Goal: Task Accomplishment & Management: Manage account settings

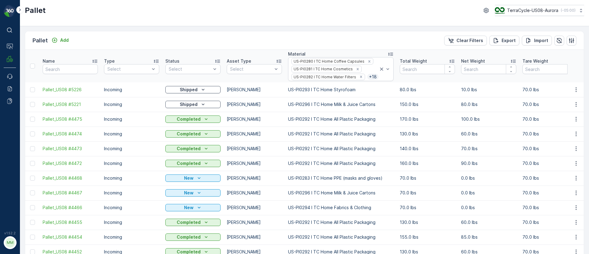
click at [393, 55] on icon at bounding box center [390, 54] width 5 height 3
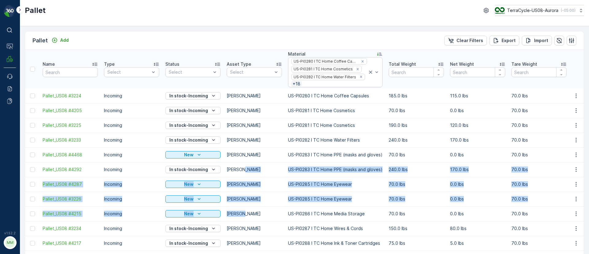
drag, startPoint x: 251, startPoint y: 201, endPoint x: 267, endPoint y: 142, distance: 61.0
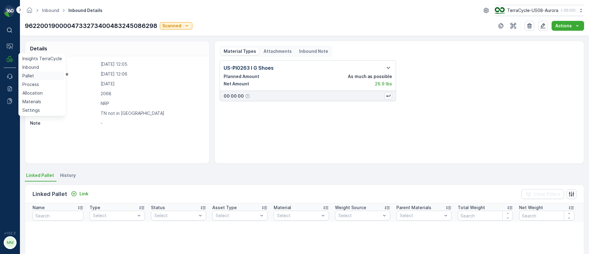
click at [31, 73] on p "Pallet" at bounding box center [28, 76] width 12 height 6
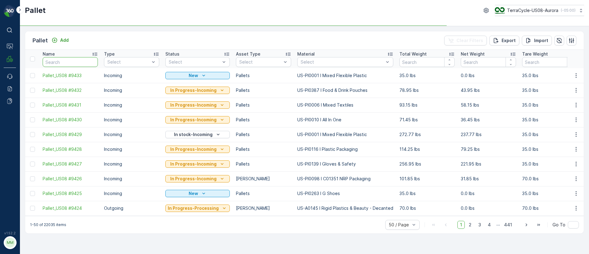
click at [62, 61] on input "text" at bounding box center [70, 62] width 55 height 10
paste input "SC8134"
type input "SC8134"
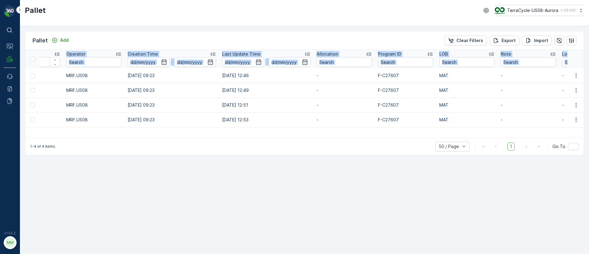
scroll to position [0, 541]
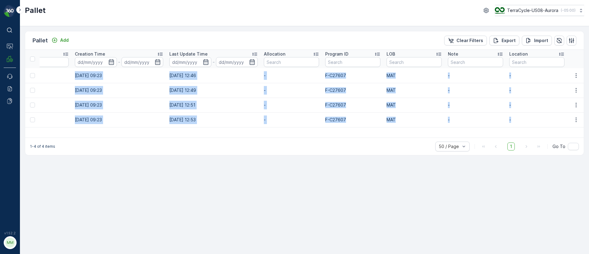
drag, startPoint x: 40, startPoint y: 72, endPoint x: 558, endPoint y: 123, distance: 520.7
click at [558, 123] on tbody "FD, SC8134, 10/14/25, #4 Incoming Ready to Allocation FD Pallet US-PI0433 I C27…" at bounding box center [35, 97] width 1100 height 59
copy tbody "FD, SC8134, 10/14/25, #4 Incoming Ready to Allocation FD Pallet US-PI0433 I C27…"
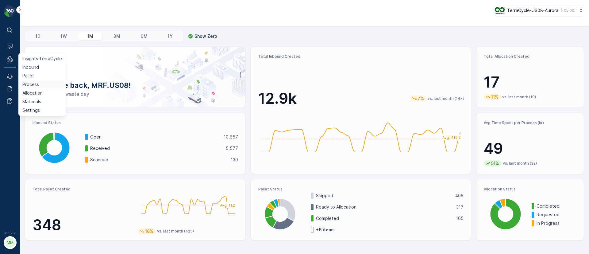
click at [31, 80] on link "Process" at bounding box center [42, 84] width 45 height 9
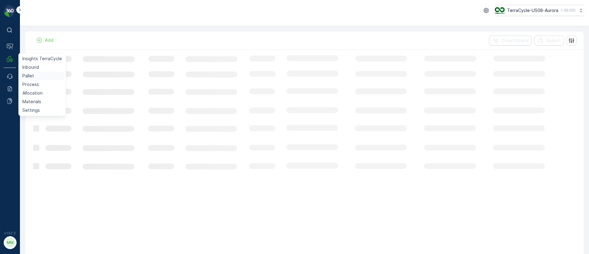
click at [32, 75] on p "Pallet" at bounding box center [28, 76] width 12 height 6
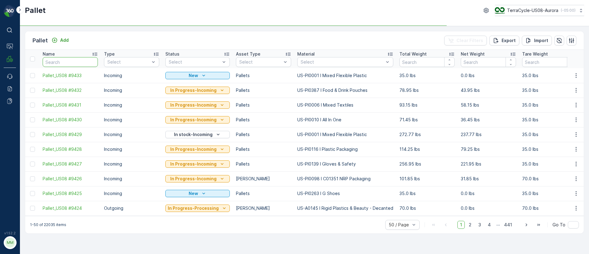
click at [73, 66] on input "text" at bounding box center [70, 62] width 55 height 10
type input "T"
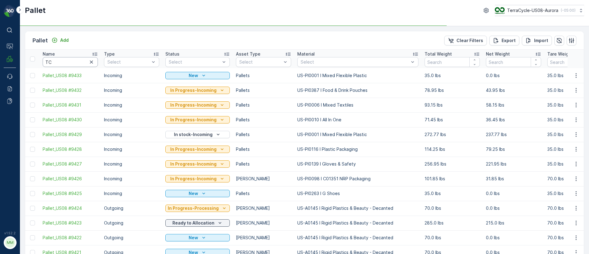
click at [66, 60] on input "TC" at bounding box center [70, 62] width 55 height 10
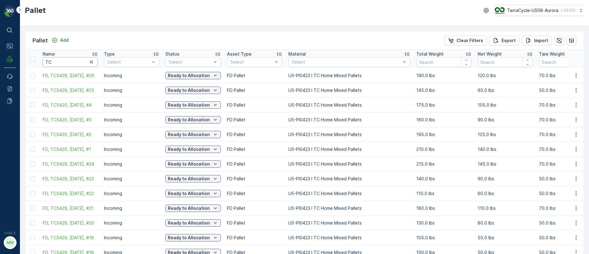
click at [64, 60] on input "TC" at bounding box center [70, 62] width 55 height 10
type input "TC5420"
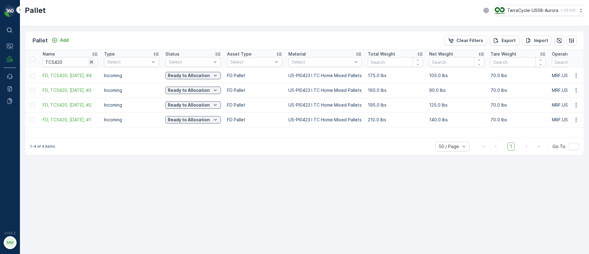
click at [91, 63] on icon "button" at bounding box center [91, 61] width 3 height 3
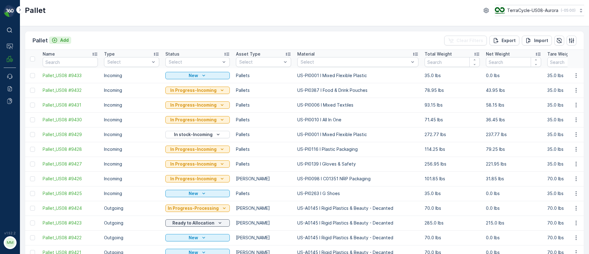
click at [63, 39] on p "Add" at bounding box center [64, 40] width 9 height 6
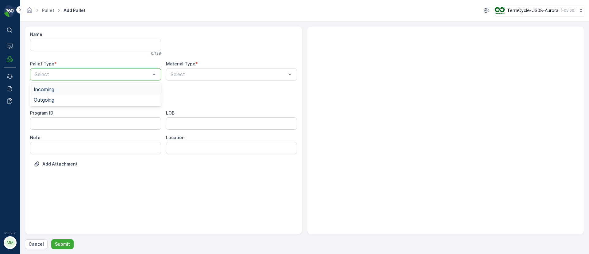
click at [48, 91] on span "Incoming" at bounding box center [44, 90] width 21 height 6
click at [204, 212] on div "Name 0 / 128 Pallet Type * option Incoming, selected. Incoming Material Type * …" at bounding box center [164, 130] width 278 height 208
click at [121, 211] on div "Name 0 / 128 Pallet Type * option Incoming, selected. Incoming Material Type * …" at bounding box center [164, 130] width 278 height 208
click at [37, 242] on p "Cancel" at bounding box center [36, 244] width 15 height 6
click at [68, 74] on div at bounding box center [92, 75] width 117 height 6
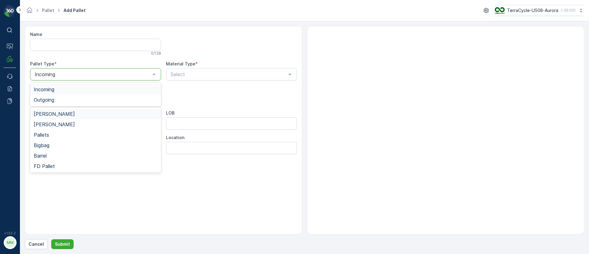
click at [68, 74] on div at bounding box center [92, 75] width 117 height 6
click at [57, 100] on div at bounding box center [92, 99] width 117 height 6
click at [48, 115] on span "[PERSON_NAME]" at bounding box center [54, 114] width 41 height 6
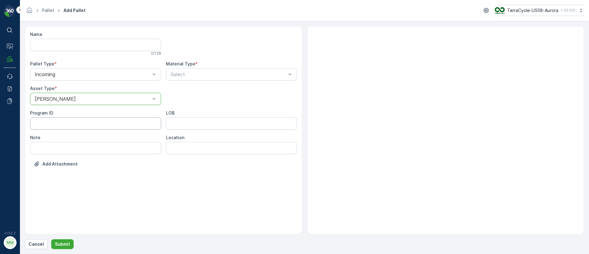
click at [57, 121] on ID "Program ID" at bounding box center [95, 123] width 131 height 12
click at [204, 73] on div at bounding box center [228, 75] width 117 height 6
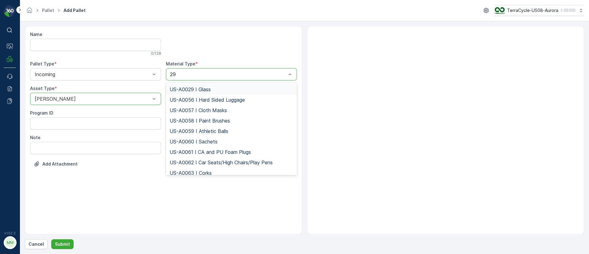
type input "292"
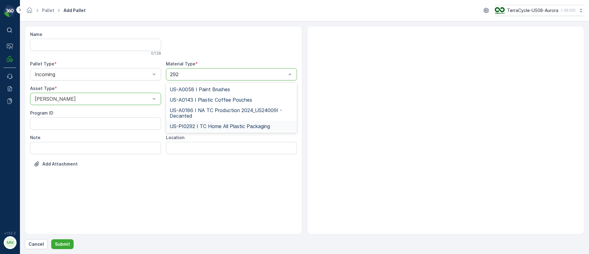
click at [201, 129] on span "US-PI0292 I TC Home All Plastic Packaging" at bounding box center [220, 126] width 100 height 6
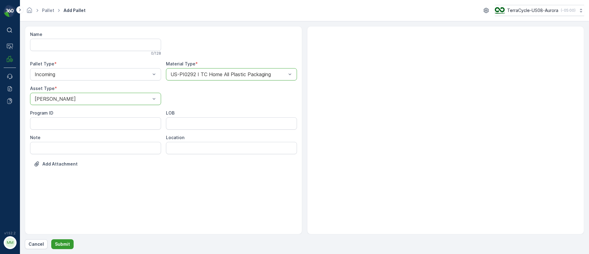
click at [63, 242] on p "Submit" at bounding box center [62, 244] width 15 height 6
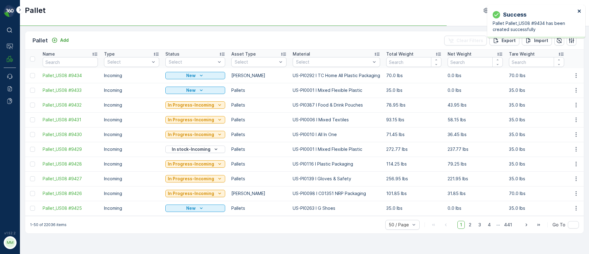
click at [580, 10] on icon "close" at bounding box center [580, 11] width 4 height 5
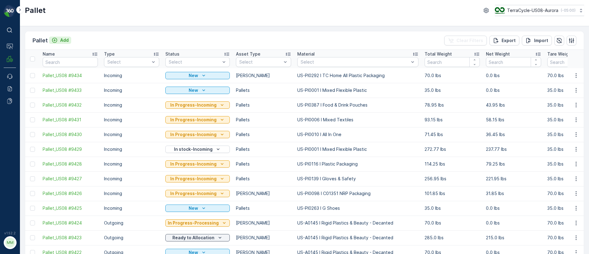
click at [63, 37] on p "Add" at bounding box center [64, 40] width 9 height 6
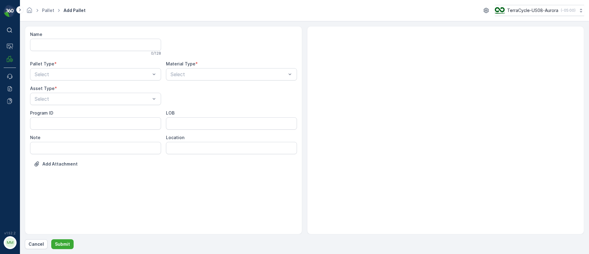
click at [47, 50] on input "Name" at bounding box center [95, 45] width 131 height 12
click at [49, 80] on div "Select" at bounding box center [95, 74] width 131 height 12
click at [51, 93] on div "Incoming" at bounding box center [95, 89] width 131 height 10
click at [47, 111] on span "[PERSON_NAME]" at bounding box center [54, 114] width 41 height 6
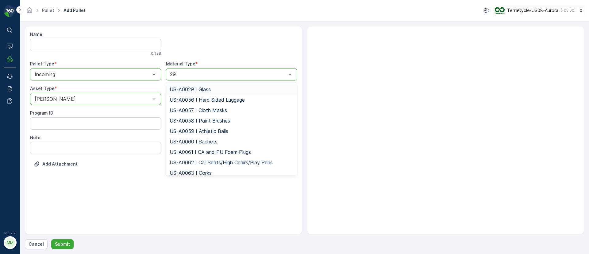
type input "292"
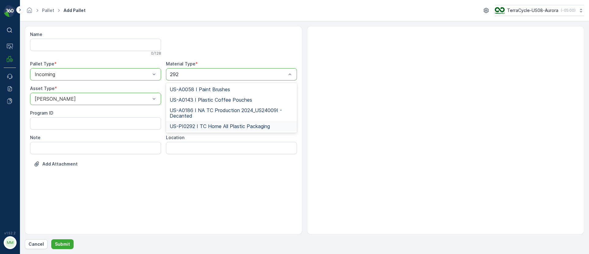
click at [183, 128] on span "US-PI0292 I TC Home All Plastic Packaging" at bounding box center [220, 126] width 100 height 6
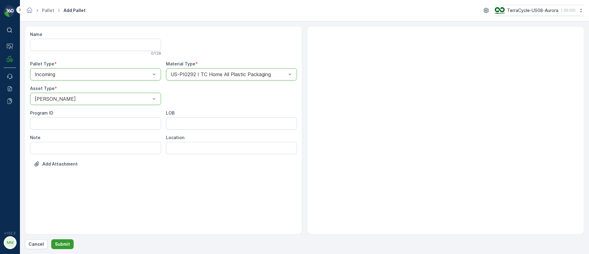
click at [66, 242] on p "Submit" at bounding box center [62, 244] width 15 height 6
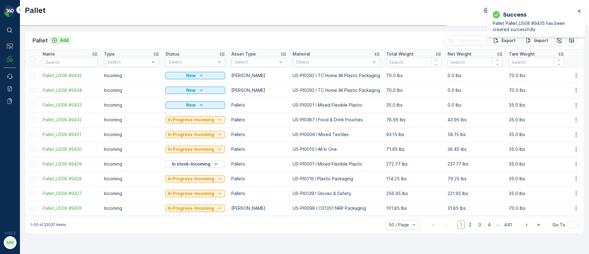
click at [66, 39] on p "Add" at bounding box center [64, 40] width 9 height 6
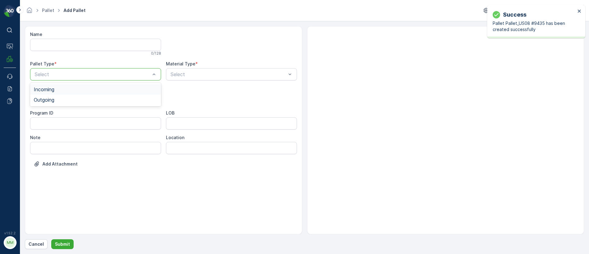
click at [50, 88] on span "Incoming" at bounding box center [44, 90] width 21 height 6
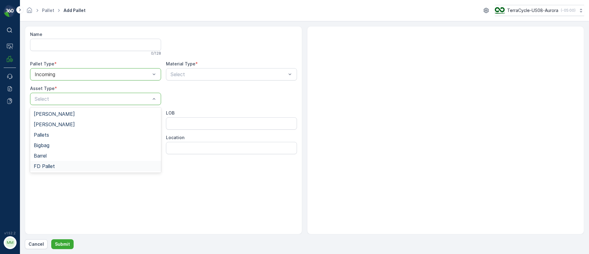
click at [49, 166] on span "FD Pallet" at bounding box center [44, 166] width 21 height 6
click at [183, 78] on div "Select" at bounding box center [231, 74] width 131 height 12
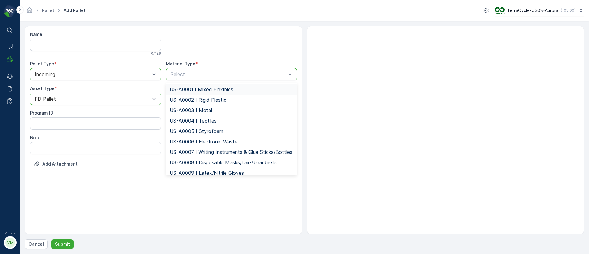
click at [183, 76] on div at bounding box center [228, 75] width 117 height 6
type input "292"
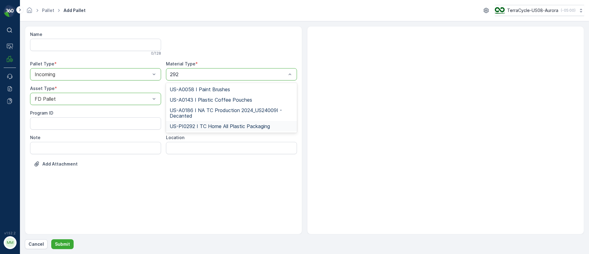
click at [222, 125] on span "US-PI0292 I TC Home All Plastic Packaging" at bounding box center [220, 126] width 100 height 6
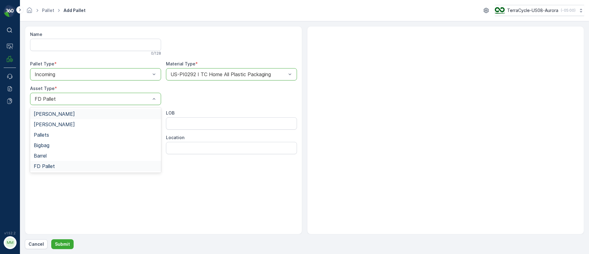
click at [106, 94] on div "FD Pallet" at bounding box center [95, 99] width 131 height 12
click at [42, 117] on div "[PERSON_NAME]" at bounding box center [95, 114] width 131 height 10
click at [62, 244] on p "Submit" at bounding box center [62, 244] width 15 height 6
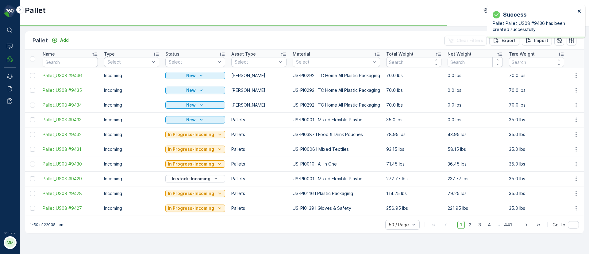
click at [581, 9] on icon "close" at bounding box center [580, 11] width 4 height 5
click at [61, 41] on p "Add" at bounding box center [64, 40] width 9 height 6
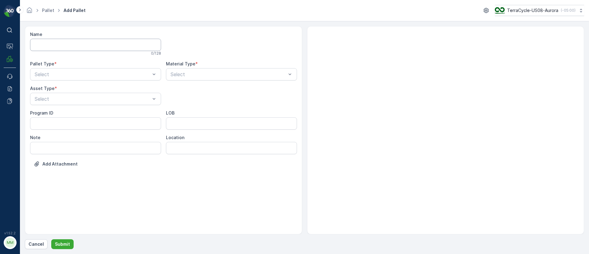
click at [62, 45] on input "Name" at bounding box center [95, 45] width 131 height 12
click at [65, 92] on div "Incoming" at bounding box center [96, 90] width 124 height 6
click at [50, 113] on span "[PERSON_NAME]" at bounding box center [54, 114] width 41 height 6
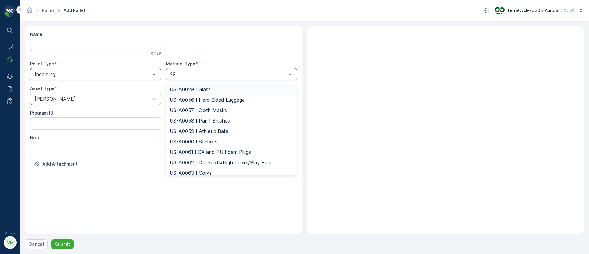
type input "292"
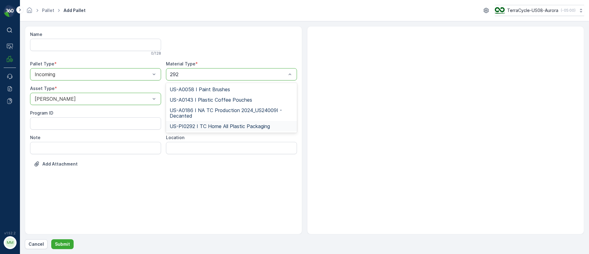
click at [239, 130] on div "US-PI0292 I TC Home All Plastic Packaging" at bounding box center [231, 126] width 131 height 10
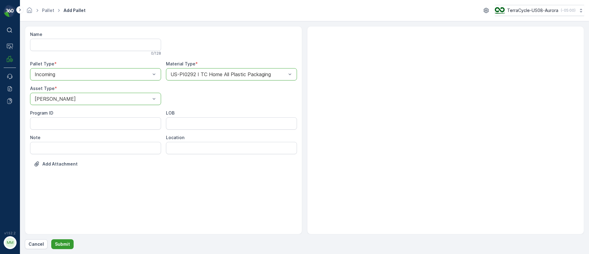
click at [65, 243] on p "Submit" at bounding box center [62, 244] width 15 height 6
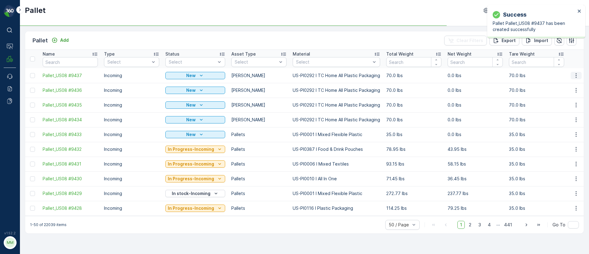
click at [574, 75] on icon "button" at bounding box center [576, 75] width 6 height 6
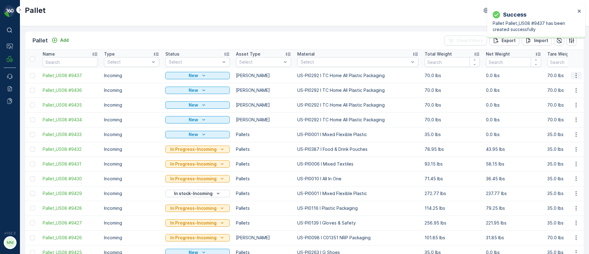
click at [576, 73] on icon "button" at bounding box center [576, 75] width 1 height 5
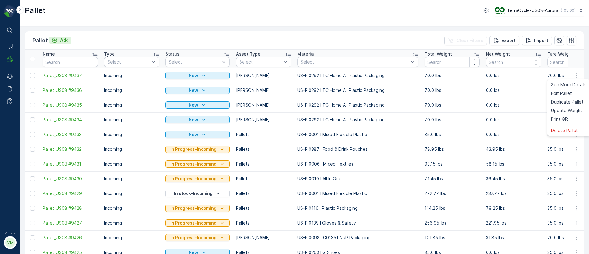
click at [63, 40] on p "Add" at bounding box center [64, 40] width 9 height 6
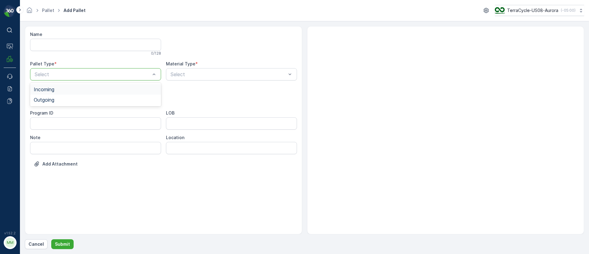
click at [52, 87] on span "Incoming" at bounding box center [44, 90] width 21 height 6
click at [51, 113] on span "[PERSON_NAME]" at bounding box center [54, 114] width 41 height 6
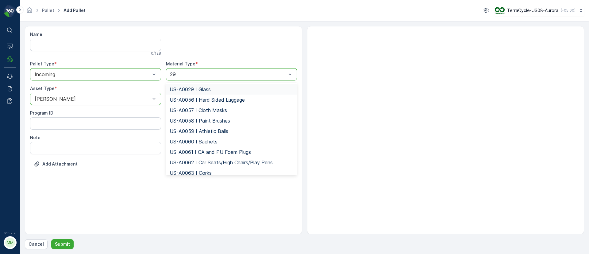
type input "292"
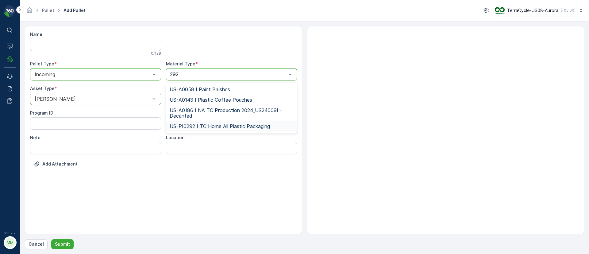
click at [201, 121] on div "US-PI0292 I TC Home All Plastic Packaging" at bounding box center [231, 126] width 131 height 10
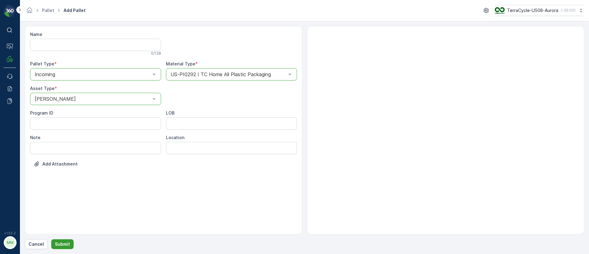
click at [63, 240] on button "Submit" at bounding box center [62, 244] width 22 height 10
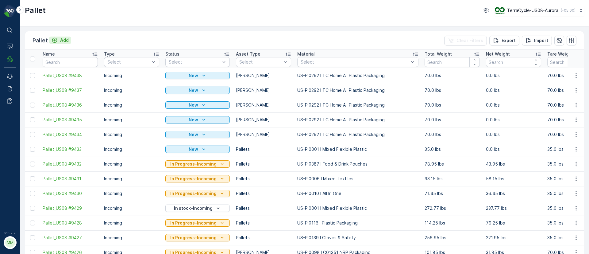
click at [62, 38] on p "Add" at bounding box center [64, 40] width 9 height 6
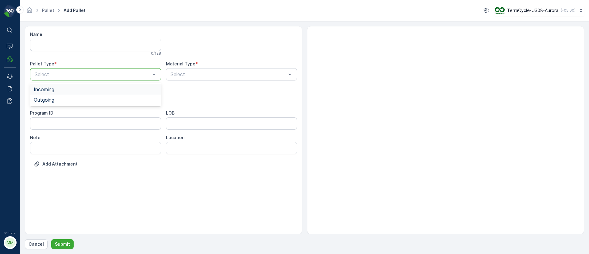
click at [49, 70] on div "Select" at bounding box center [95, 74] width 131 height 12
click at [50, 89] on span "Incoming" at bounding box center [44, 90] width 21 height 6
click at [45, 116] on span "[PERSON_NAME]" at bounding box center [54, 114] width 41 height 6
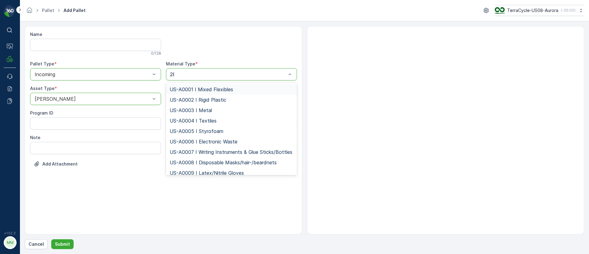
type input "280"
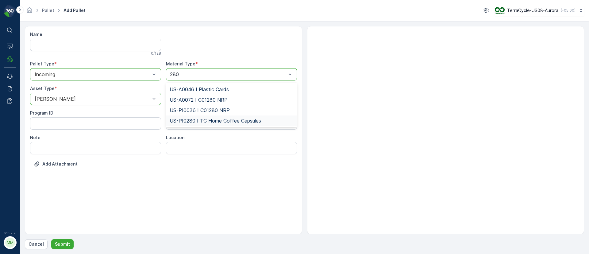
click at [208, 118] on span "US-PI0280 I TC Home Coffee Capsules" at bounding box center [215, 121] width 91 height 6
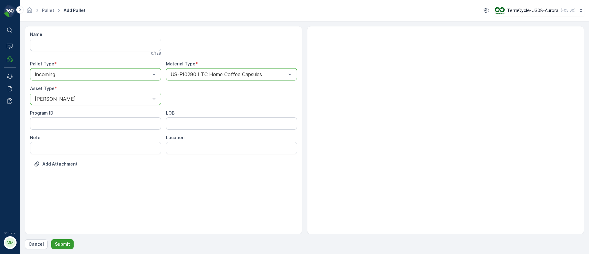
click at [59, 241] on p "Submit" at bounding box center [62, 244] width 15 height 6
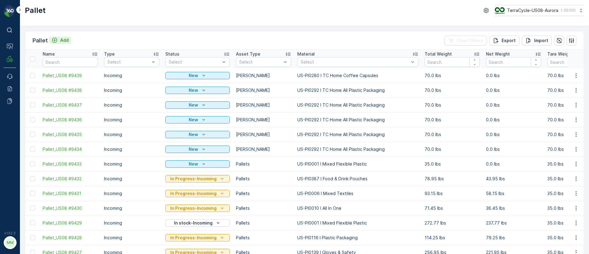
click at [64, 42] on p "Add" at bounding box center [64, 40] width 9 height 6
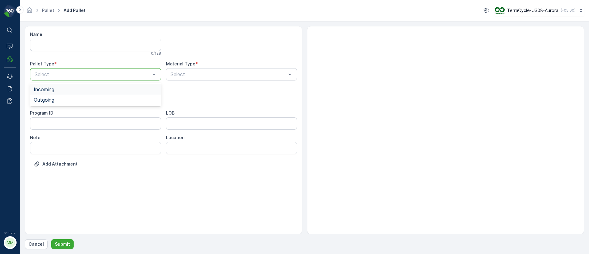
click at [50, 89] on span "Incoming" at bounding box center [44, 90] width 21 height 6
click at [43, 112] on span "[PERSON_NAME]" at bounding box center [54, 114] width 41 height 6
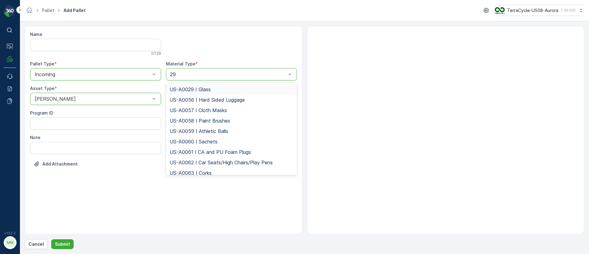
type input "290"
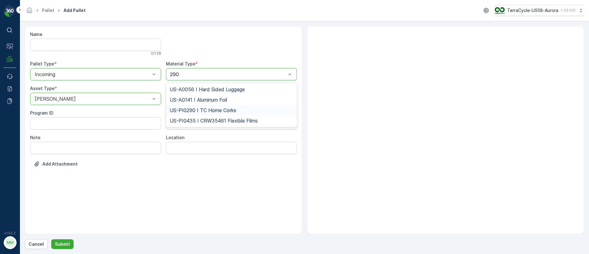
click at [194, 107] on span "US-PI0290 I TC Home Corks" at bounding box center [203, 110] width 67 height 6
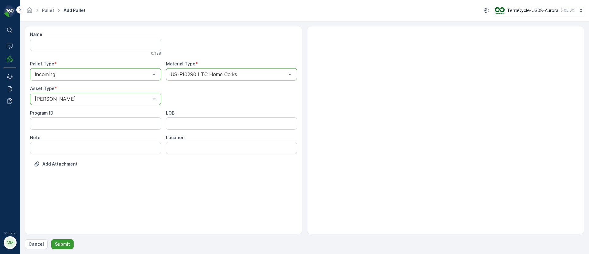
click at [62, 244] on p "Submit" at bounding box center [62, 244] width 15 height 6
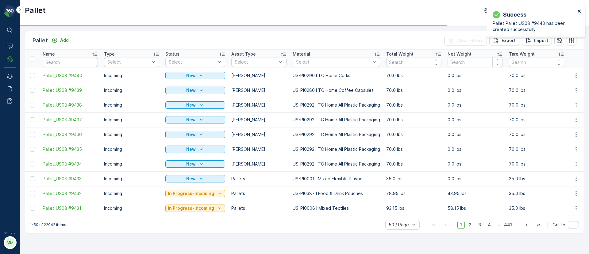
click at [581, 10] on icon "close" at bounding box center [579, 11] width 3 height 3
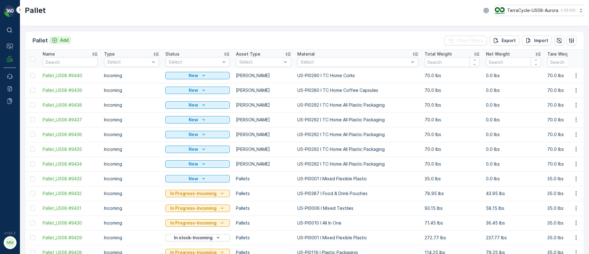
click at [64, 41] on p "Add" at bounding box center [64, 40] width 9 height 6
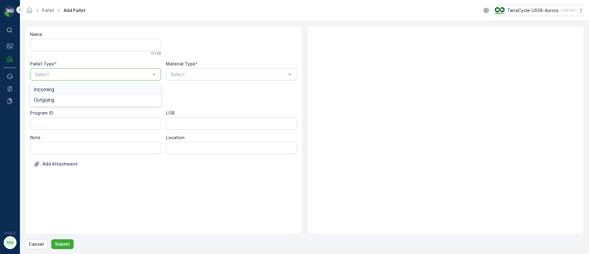
click at [54, 87] on span "Incoming" at bounding box center [44, 90] width 21 height 6
click at [47, 111] on span "[PERSON_NAME]" at bounding box center [54, 114] width 41 height 6
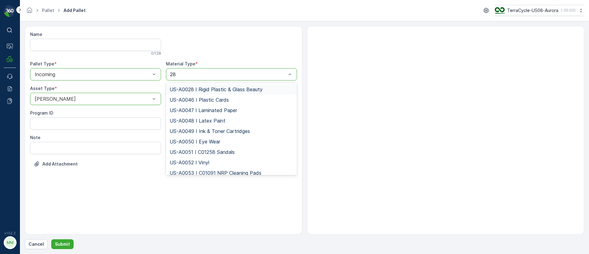
type input "281"
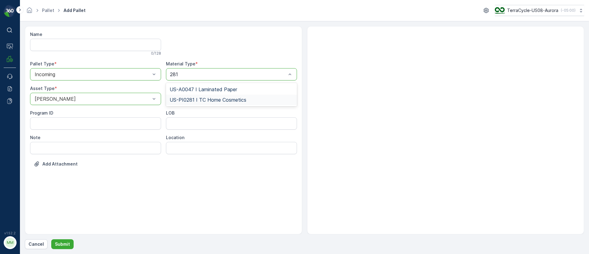
click at [189, 100] on span "US-PI0281 I TC Home Cosmetics" at bounding box center [208, 100] width 77 height 6
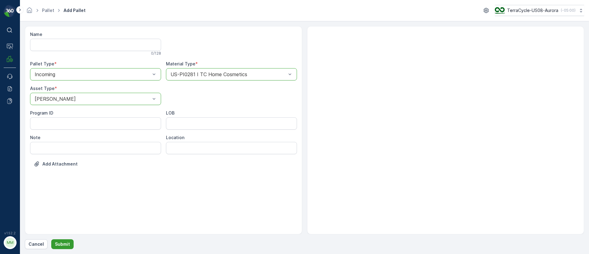
click at [62, 248] on button "Submit" at bounding box center [62, 244] width 22 height 10
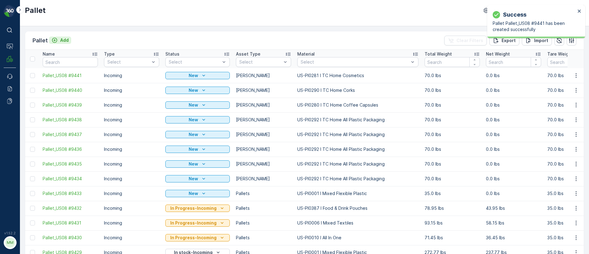
click at [65, 39] on p "Add" at bounding box center [64, 40] width 9 height 6
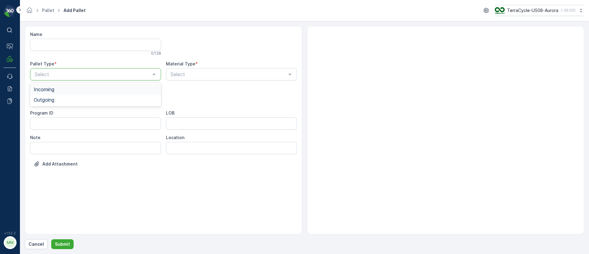
click at [52, 91] on span "Incoming" at bounding box center [44, 90] width 21 height 6
click at [43, 165] on span "FD Pallet" at bounding box center [44, 166] width 21 height 6
click at [46, 98] on div at bounding box center [92, 99] width 117 height 6
click at [50, 113] on span "[PERSON_NAME]" at bounding box center [54, 114] width 41 height 6
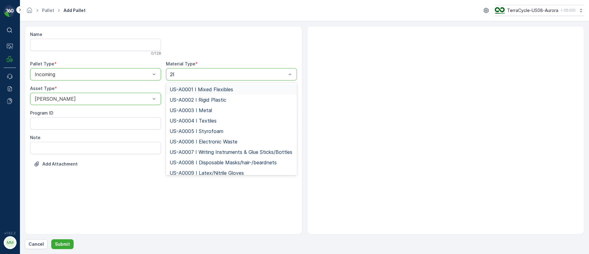
type input "285"
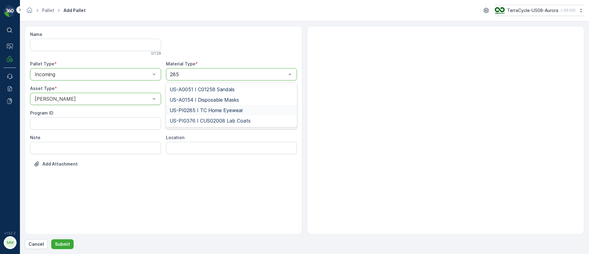
click at [193, 111] on span "US-PI0285 I TC Home Eyewear" at bounding box center [206, 110] width 73 height 6
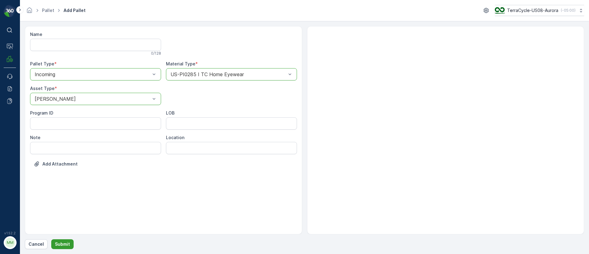
click at [62, 245] on p "Submit" at bounding box center [62, 244] width 15 height 6
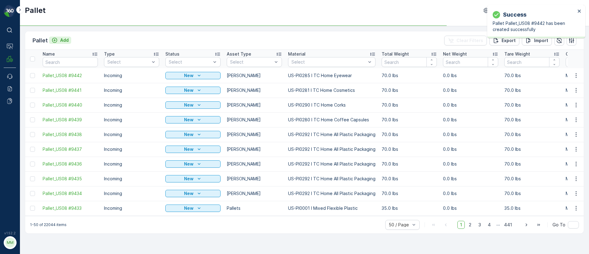
click at [62, 37] on p "Add" at bounding box center [64, 40] width 9 height 6
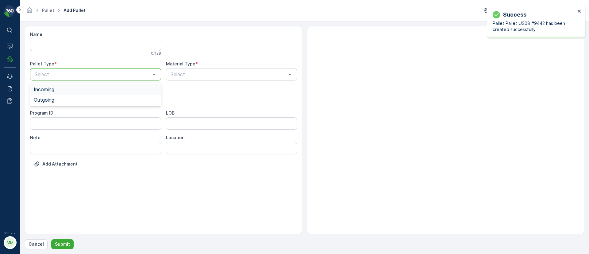
click at [48, 87] on span "Incoming" at bounding box center [44, 90] width 21 height 6
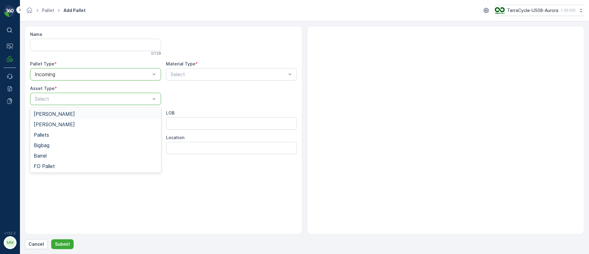
click at [45, 114] on span "[PERSON_NAME]" at bounding box center [54, 114] width 41 height 6
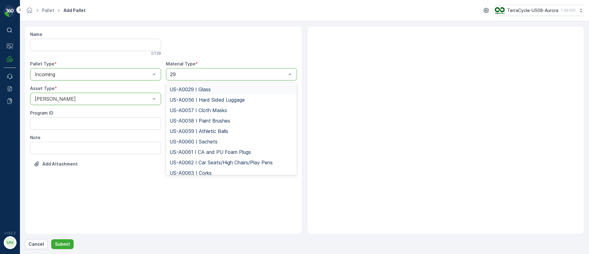
type input "294"
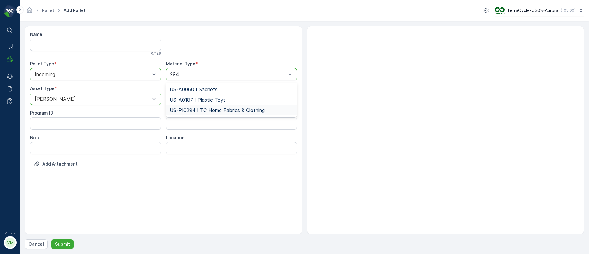
click at [212, 110] on span "US-PI0294 I TC Home Fabrics & Clothing" at bounding box center [217, 110] width 95 height 6
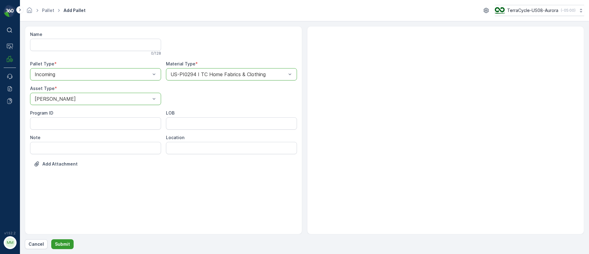
click at [60, 245] on p "Submit" at bounding box center [62, 244] width 15 height 6
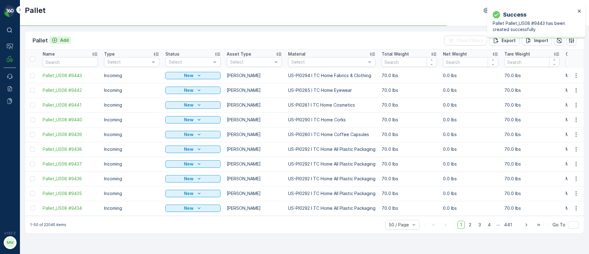
click at [64, 38] on p "Add" at bounding box center [64, 40] width 9 height 6
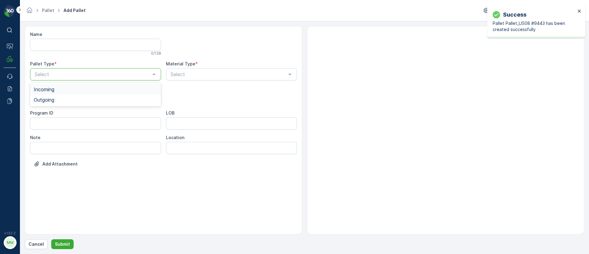
click at [42, 68] on div "Select" at bounding box center [95, 74] width 131 height 12
click at [44, 89] on span "Incoming" at bounding box center [44, 90] width 21 height 6
click at [45, 115] on span "[PERSON_NAME]" at bounding box center [54, 114] width 41 height 6
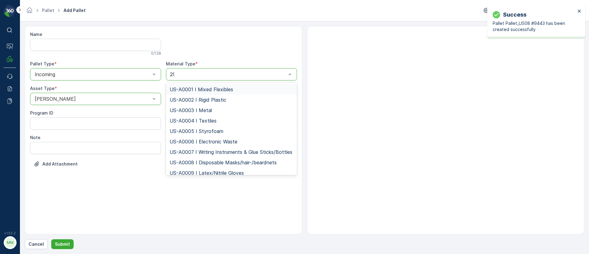
type input "295"
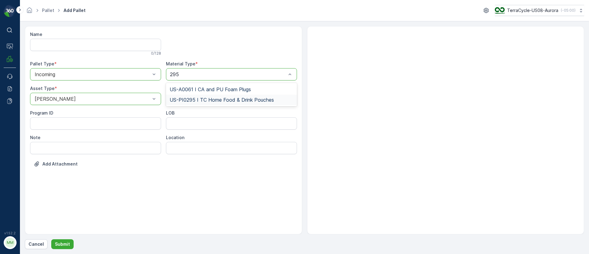
click at [221, 99] on span "US-PI0295 I TC Home Food & Drink Pouches" at bounding box center [222, 100] width 104 height 6
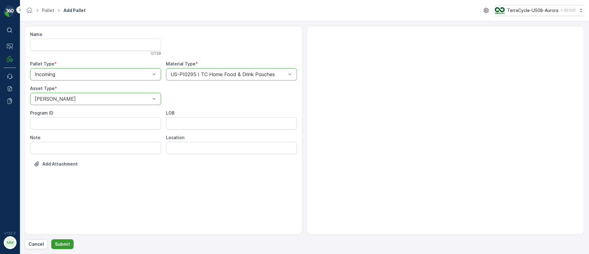
click at [70, 244] on button "Submit" at bounding box center [62, 244] width 22 height 10
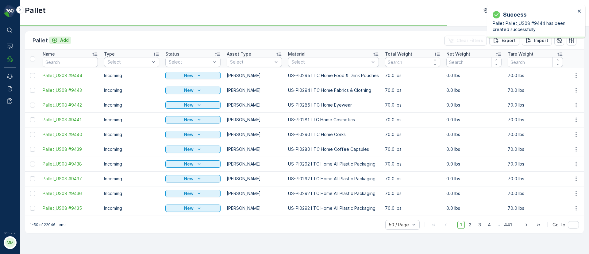
click at [63, 39] on p "Add" at bounding box center [64, 40] width 9 height 6
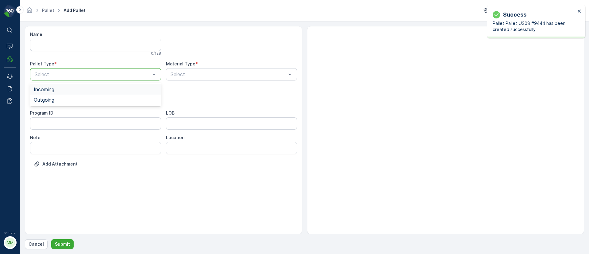
click at [41, 90] on span "Incoming" at bounding box center [44, 90] width 21 height 6
click at [46, 110] on div "[PERSON_NAME]" at bounding box center [95, 114] width 131 height 10
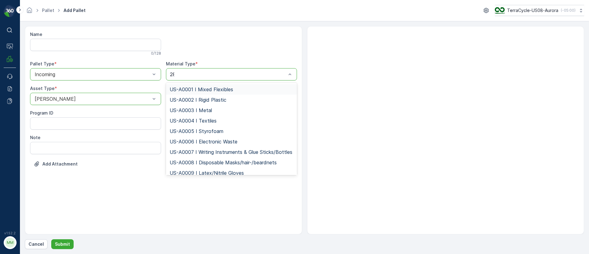
type input "288"
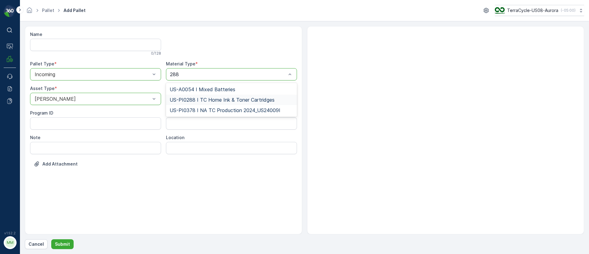
click at [219, 100] on span "US-PI0288 I TC Home Ink & Toner Cartridges" at bounding box center [222, 100] width 105 height 6
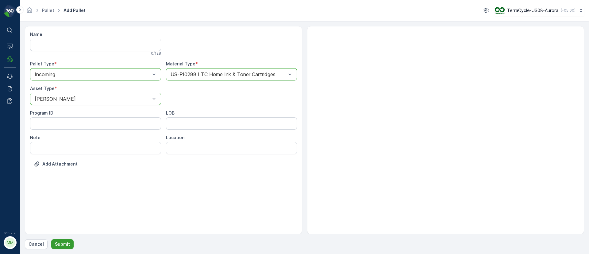
click at [60, 245] on p "Submit" at bounding box center [62, 244] width 15 height 6
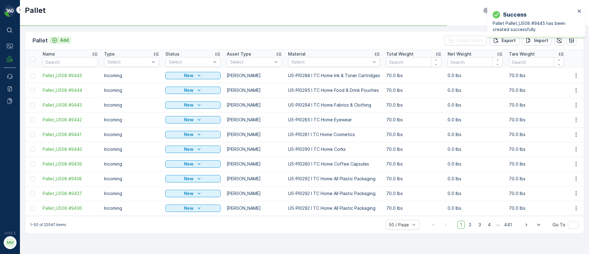
click at [61, 41] on p "Add" at bounding box center [64, 40] width 9 height 6
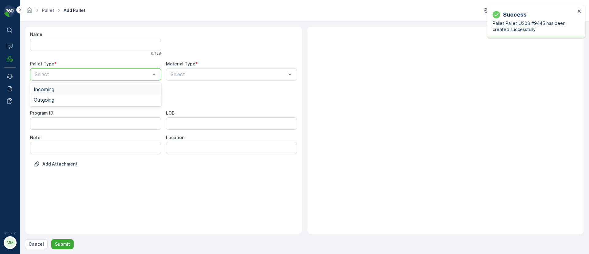
click at [51, 89] on span "Incoming" at bounding box center [44, 90] width 21 height 6
click at [48, 114] on span "[PERSON_NAME]" at bounding box center [54, 114] width 41 height 6
click at [169, 71] on div "Select" at bounding box center [231, 74] width 131 height 12
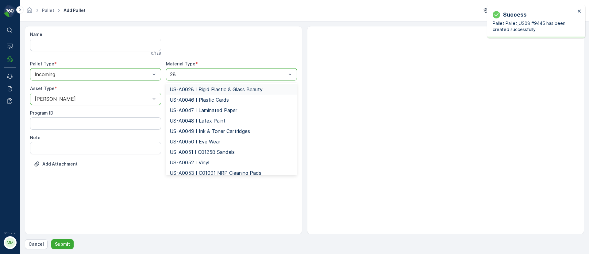
type input "286"
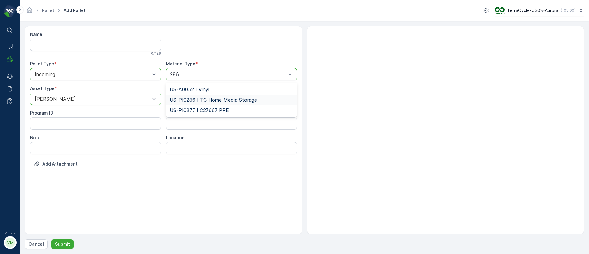
click at [206, 104] on div "US-PI0286 I TC Home Media Storage" at bounding box center [231, 100] width 131 height 10
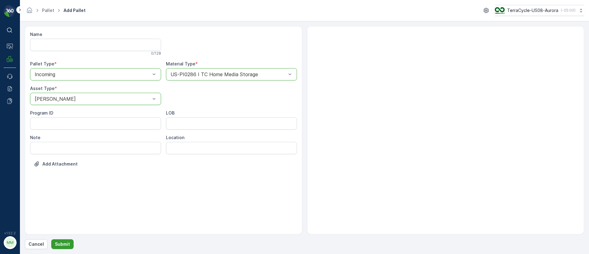
click at [62, 247] on button "Submit" at bounding box center [62, 244] width 22 height 10
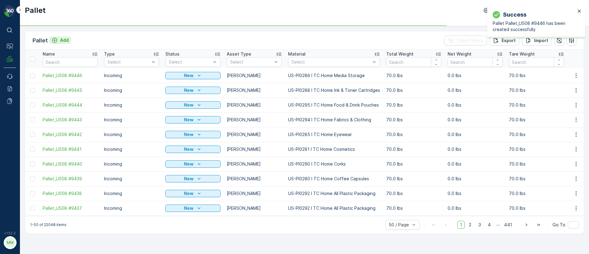
click at [59, 41] on div "Add" at bounding box center [60, 40] width 17 height 6
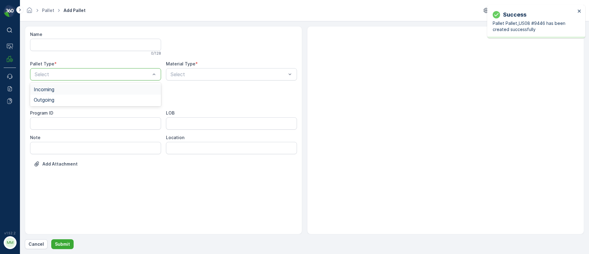
click at [50, 87] on span "Incoming" at bounding box center [44, 90] width 21 height 6
click at [45, 117] on span "[PERSON_NAME]" at bounding box center [54, 114] width 41 height 6
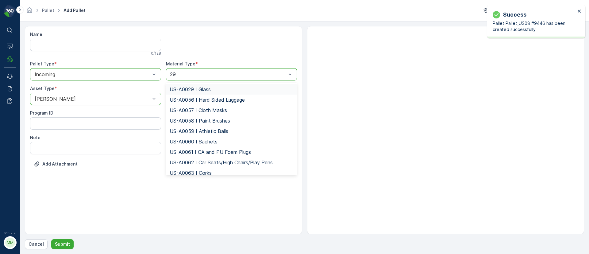
type input "296"
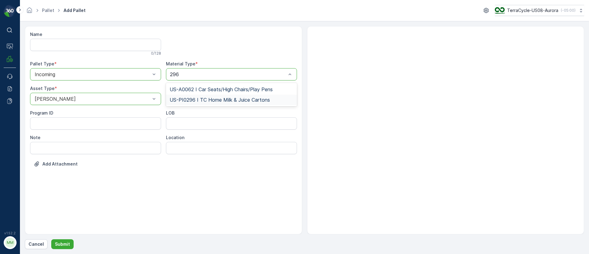
click at [220, 102] on span "US-PI0296 I TC Home Milk & Juice Cartons" at bounding box center [220, 100] width 100 height 6
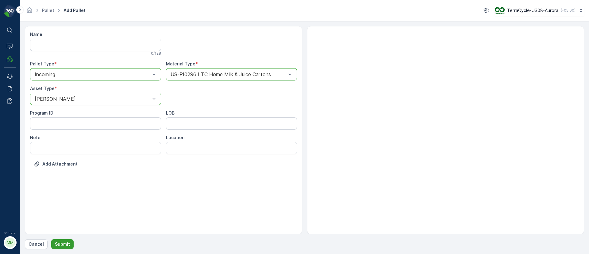
click at [65, 241] on p "Submit" at bounding box center [62, 244] width 15 height 6
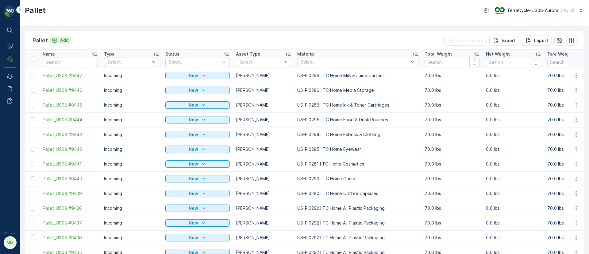
click at [64, 37] on p "Add" at bounding box center [64, 40] width 9 height 6
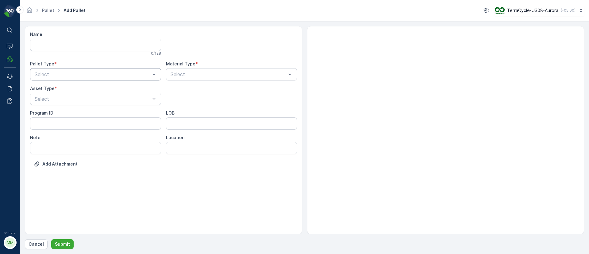
click at [45, 68] on div "Select" at bounding box center [95, 74] width 131 height 12
click at [40, 87] on span "Incoming" at bounding box center [44, 90] width 21 height 6
click at [41, 103] on div "Select" at bounding box center [95, 99] width 131 height 12
click at [44, 112] on span "[PERSON_NAME]" at bounding box center [54, 114] width 41 height 6
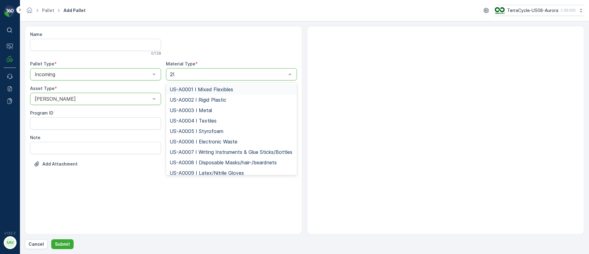
type input "298"
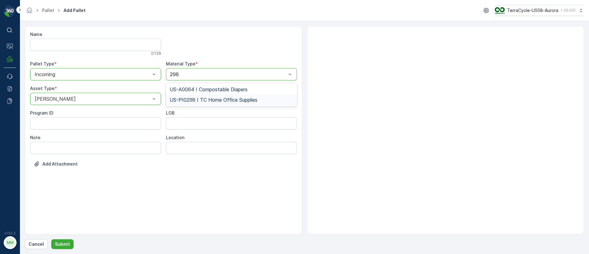
click at [212, 100] on span "US-PI0298 I TC Home Office Supplies" at bounding box center [214, 100] width 88 height 6
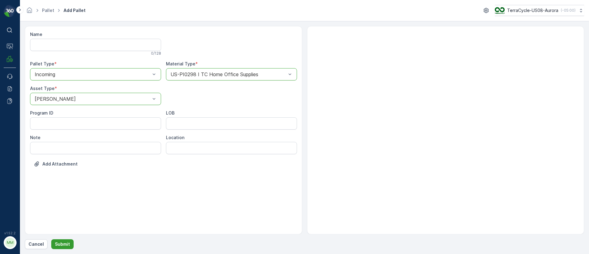
click at [63, 246] on p "Submit" at bounding box center [62, 244] width 15 height 6
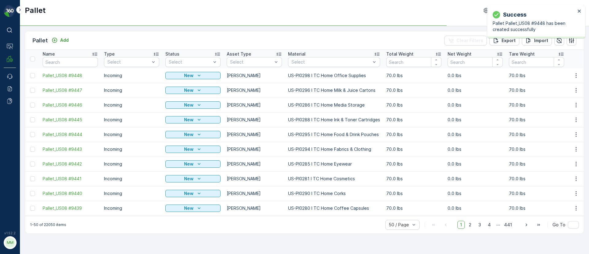
click at [577, 10] on div "Success Pallet Pallet_US08 #9448 has been created successfully" at bounding box center [534, 22] width 87 height 26
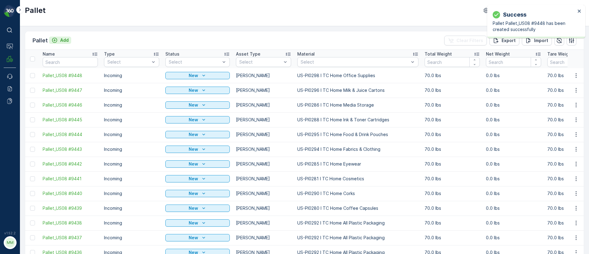
click at [65, 40] on p "Add" at bounding box center [64, 40] width 9 height 6
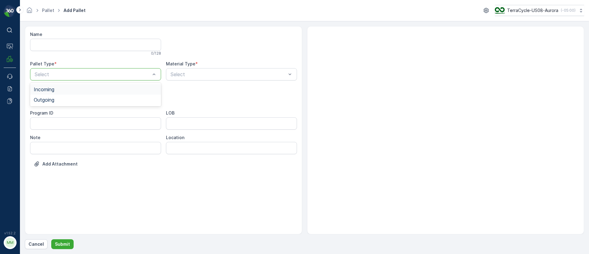
click at [51, 87] on span "Incoming" at bounding box center [44, 90] width 21 height 6
click at [43, 116] on span "[PERSON_NAME]" at bounding box center [54, 114] width 41 height 6
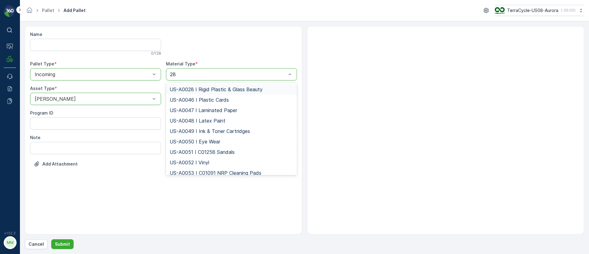
type input "284"
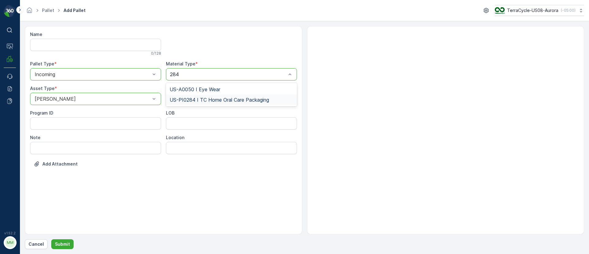
click at [189, 99] on span "US-PI0284 I TC Home Oral Care Packaging" at bounding box center [219, 100] width 99 height 6
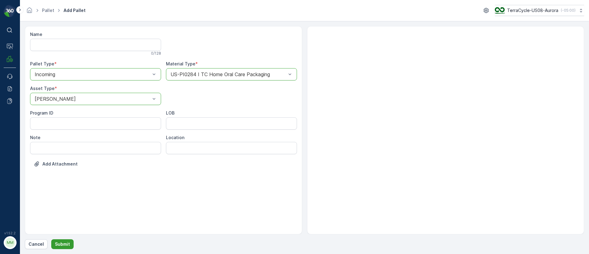
click at [64, 248] on button "Submit" at bounding box center [62, 244] width 22 height 10
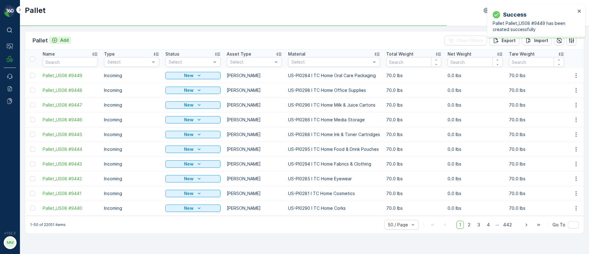
click at [64, 41] on p "Add" at bounding box center [64, 40] width 9 height 6
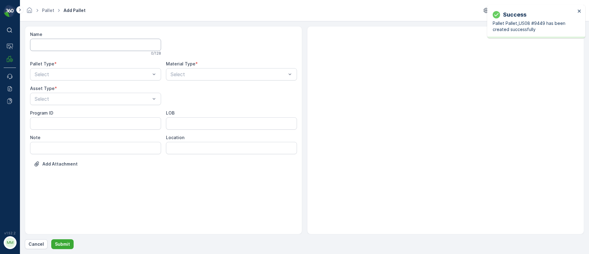
click at [66, 47] on input "Name" at bounding box center [95, 45] width 131 height 12
click at [38, 68] on div "Select" at bounding box center [95, 74] width 131 height 12
click at [41, 82] on div "Name 0 / 128 Pallet Type * 2 results available. Use Up and Down to choose optio…" at bounding box center [163, 103] width 267 height 145
click at [40, 89] on label "Asset Type" at bounding box center [42, 88] width 25 height 5
click at [41, 69] on div "Select" at bounding box center [95, 74] width 131 height 12
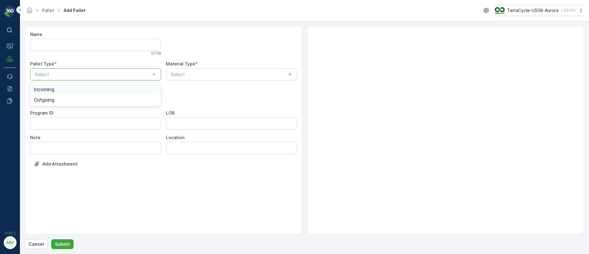
drag, startPoint x: 40, startPoint y: 88, endPoint x: 38, endPoint y: 92, distance: 4.5
click at [40, 88] on span "Incoming" at bounding box center [44, 90] width 21 height 6
click at [44, 109] on div "[PERSON_NAME]" at bounding box center [95, 114] width 131 height 10
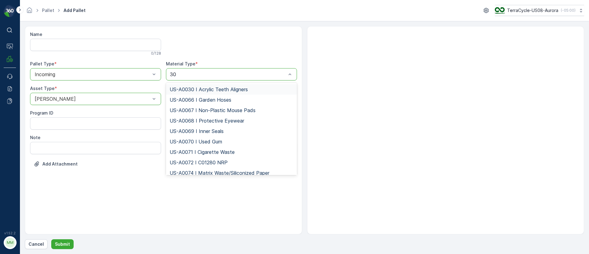
type input "303"
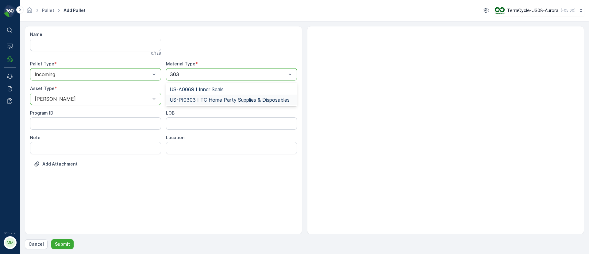
click at [211, 102] on span "US-PI0303 I TC Home Party Supplies & Disposables" at bounding box center [230, 100] width 120 height 6
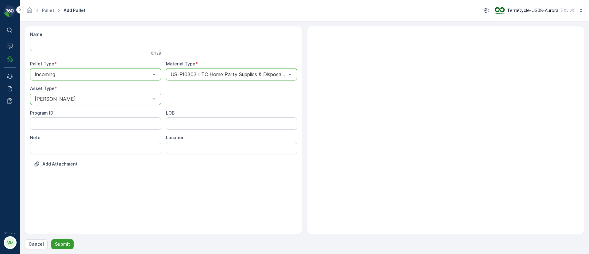
click at [56, 242] on p "Submit" at bounding box center [62, 244] width 15 height 6
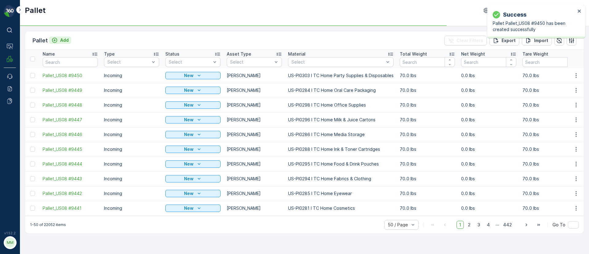
click at [62, 37] on p "Add" at bounding box center [64, 40] width 9 height 6
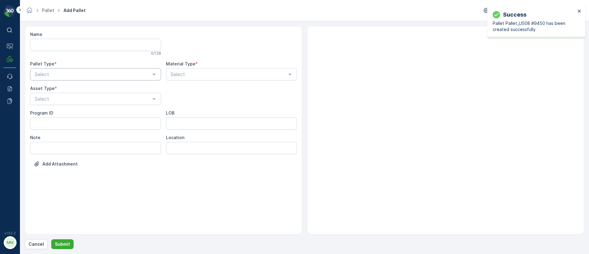
click at [45, 79] on div "Select" at bounding box center [95, 74] width 131 height 12
click at [45, 89] on span "Incoming" at bounding box center [44, 90] width 21 height 6
click at [46, 104] on div "Select" at bounding box center [95, 99] width 131 height 12
click at [45, 111] on span "[PERSON_NAME]" at bounding box center [54, 114] width 41 height 6
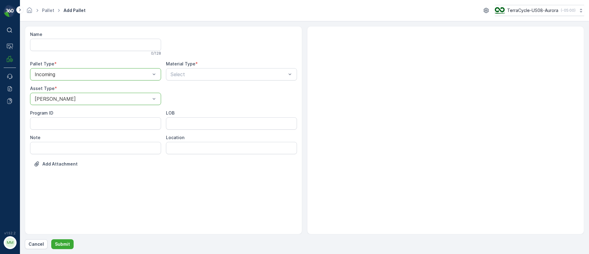
click at [181, 78] on div "Select" at bounding box center [231, 74] width 131 height 12
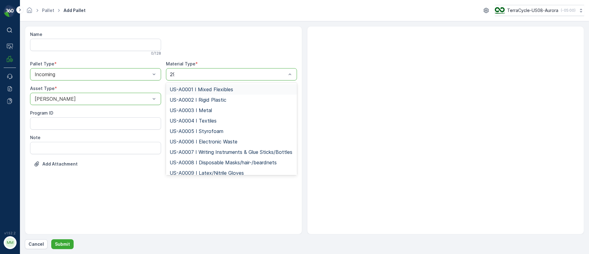
type input "291"
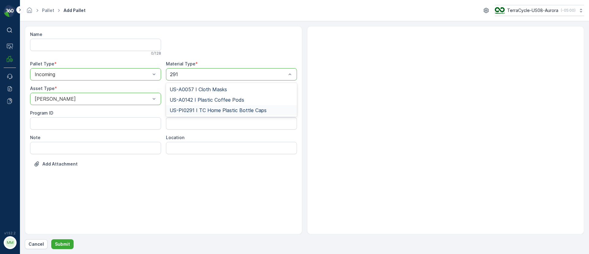
click at [223, 107] on span "US-PI0291 I TC Home Plastic Bottle Caps" at bounding box center [218, 110] width 97 height 6
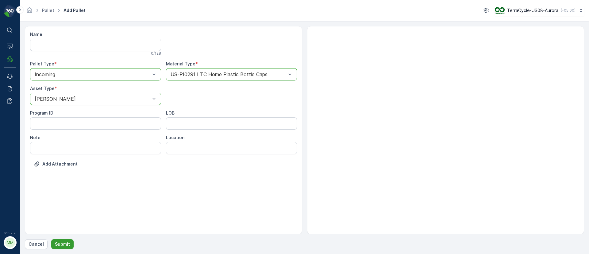
click at [64, 245] on p "Submit" at bounding box center [62, 244] width 15 height 6
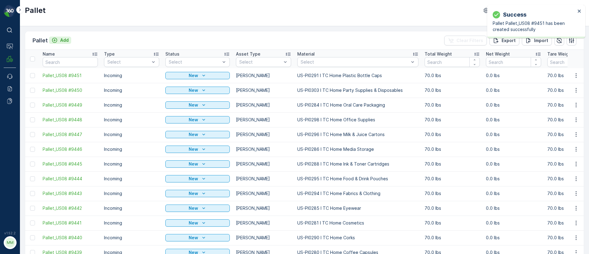
click at [65, 40] on p "Add" at bounding box center [64, 40] width 9 height 6
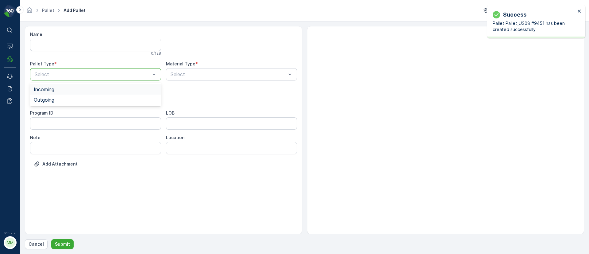
click at [45, 88] on span "Incoming" at bounding box center [44, 90] width 21 height 6
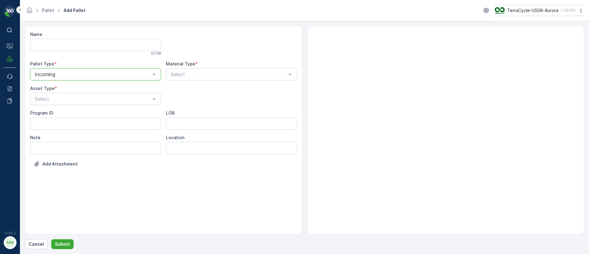
click at [45, 106] on div "Name 0 / 128 Pallet Type * option Incoming, selected. Incoming Material Type * …" at bounding box center [163, 103] width 267 height 145
click at [45, 165] on span "FD Pallet" at bounding box center [44, 166] width 21 height 6
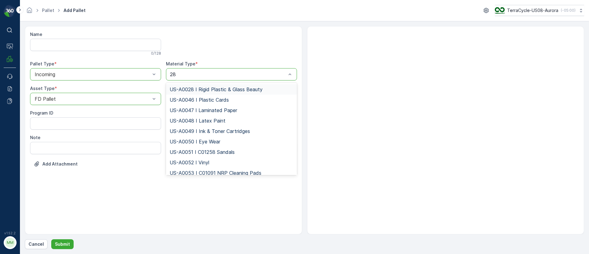
type input "283"
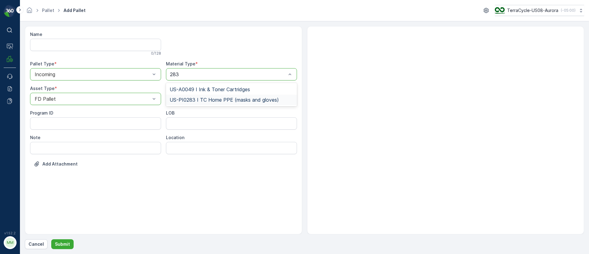
click at [199, 99] on span "US-PI0283 I TC Home PPE (masks and gloves)" at bounding box center [224, 100] width 109 height 6
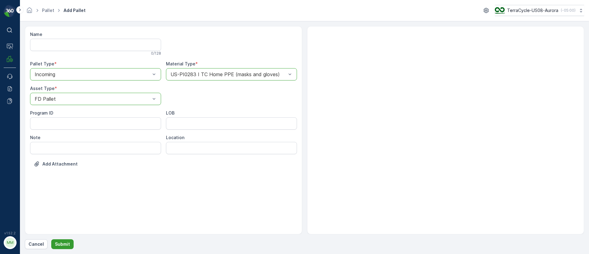
click at [68, 243] on p "Submit" at bounding box center [62, 244] width 15 height 6
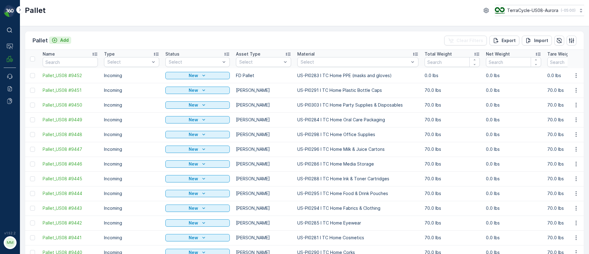
click at [66, 38] on p "Add" at bounding box center [64, 40] width 9 height 6
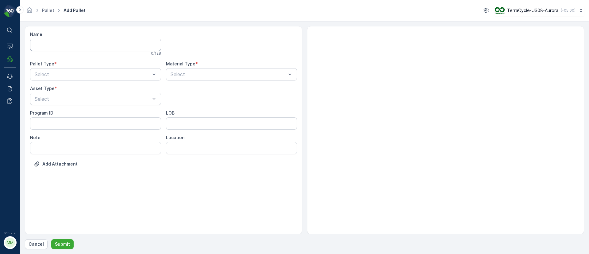
click at [44, 45] on input "Name" at bounding box center [95, 45] width 131 height 12
click at [47, 85] on div "Incoming" at bounding box center [95, 89] width 131 height 10
click at [44, 115] on span "[PERSON_NAME]" at bounding box center [54, 114] width 41 height 6
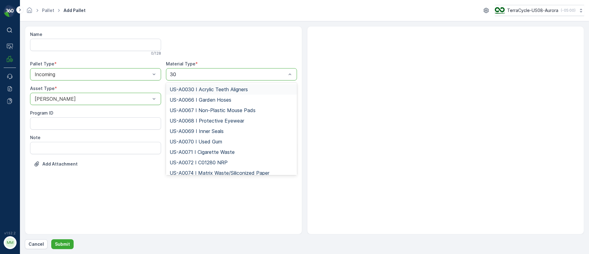
type input "300"
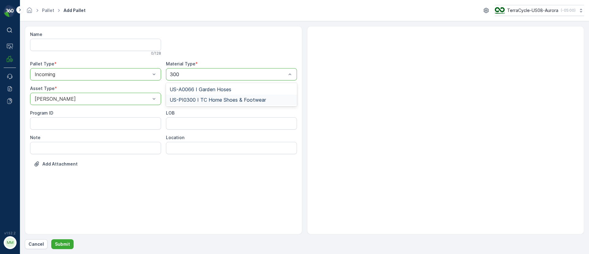
click at [215, 98] on span "US-PI0300 I TC Home Shoes & Footwear" at bounding box center [218, 100] width 96 height 6
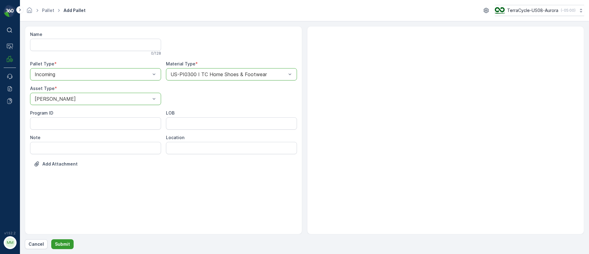
click at [61, 248] on button "Submit" at bounding box center [62, 244] width 22 height 10
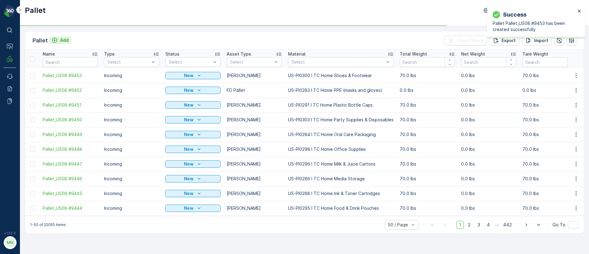
click at [62, 37] on p "Add" at bounding box center [64, 40] width 9 height 6
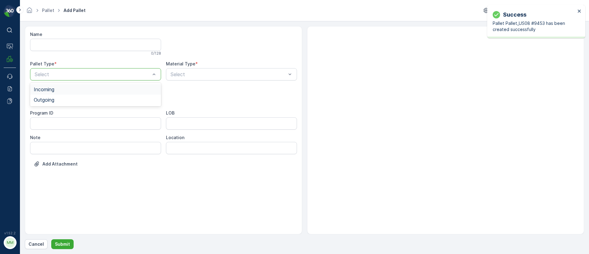
click at [45, 88] on span "Incoming" at bounding box center [44, 90] width 21 height 6
click at [48, 114] on span "[PERSON_NAME]" at bounding box center [54, 114] width 41 height 6
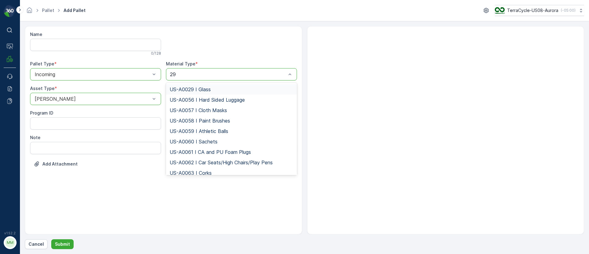
type input "293"
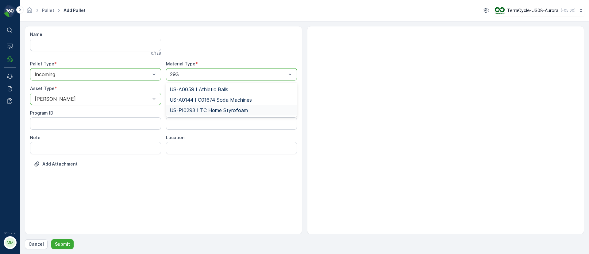
click at [192, 113] on span "US-PI0293 I TC Home Styrofoam" at bounding box center [209, 110] width 78 height 6
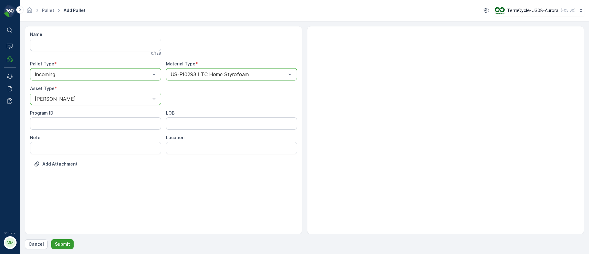
click at [68, 244] on p "Submit" at bounding box center [62, 244] width 15 height 6
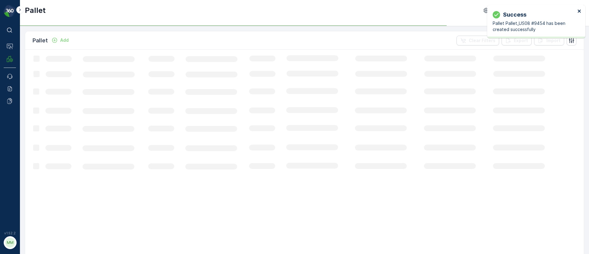
click at [578, 11] on icon "close" at bounding box center [580, 11] width 4 height 5
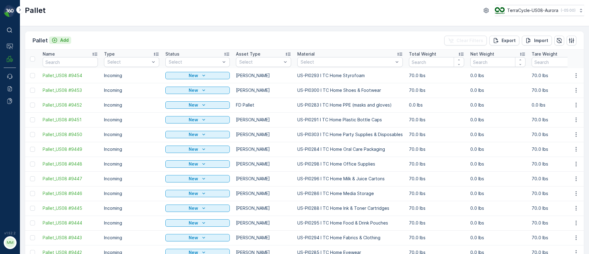
click at [66, 40] on p "Add" at bounding box center [64, 40] width 9 height 6
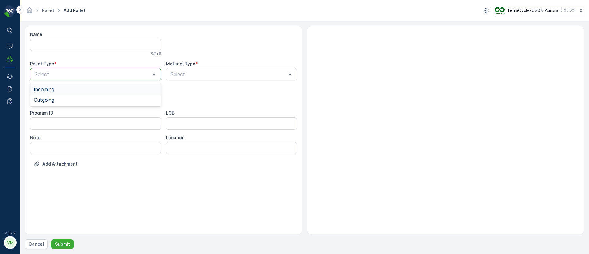
click at [47, 90] on span "Incoming" at bounding box center [44, 90] width 21 height 6
click at [51, 113] on span "[PERSON_NAME]" at bounding box center [54, 114] width 41 height 6
click at [198, 69] on div "Select" at bounding box center [231, 74] width 131 height 12
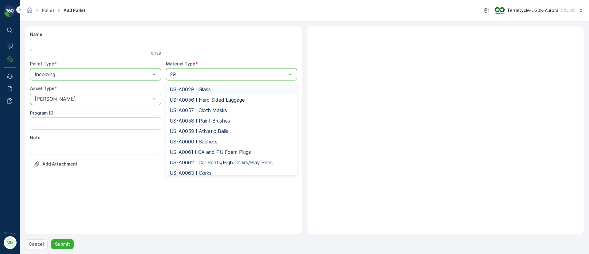
type input "293"
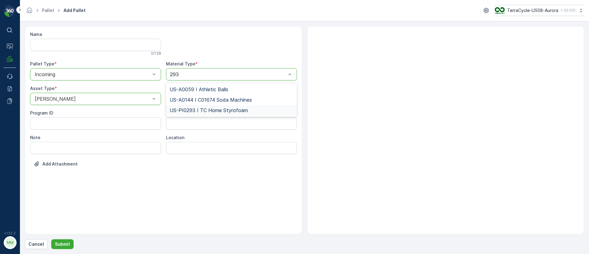
click at [208, 113] on span "US-PI0293 I TC Home Styrofoam" at bounding box center [209, 110] width 78 height 6
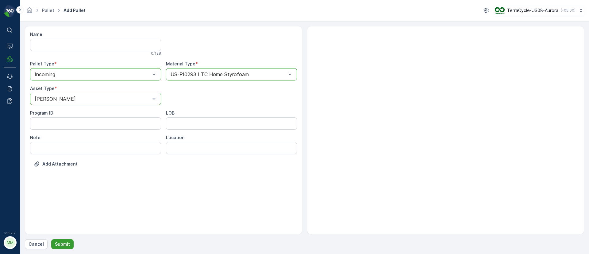
click at [64, 245] on p "Submit" at bounding box center [62, 244] width 15 height 6
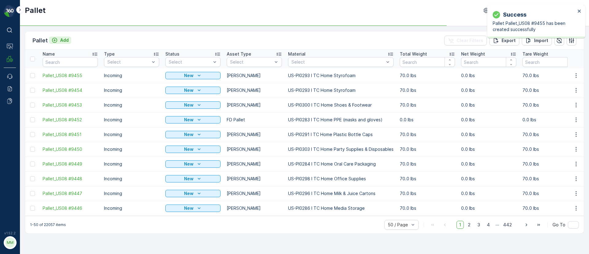
click at [66, 41] on p "Add" at bounding box center [64, 40] width 9 height 6
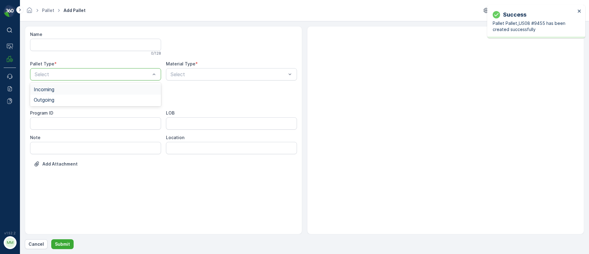
click at [45, 90] on span "Incoming" at bounding box center [44, 90] width 21 height 6
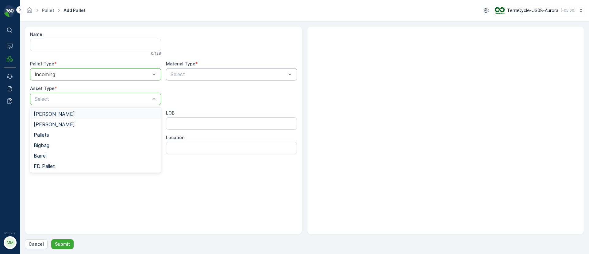
click at [50, 115] on span "[PERSON_NAME]" at bounding box center [54, 114] width 41 height 6
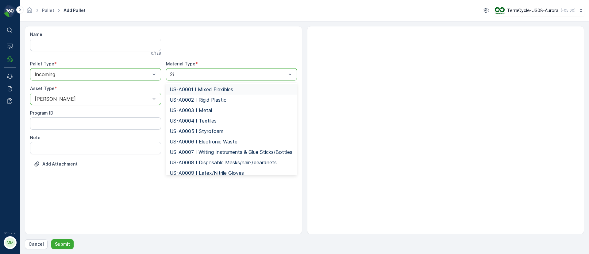
type input "297"
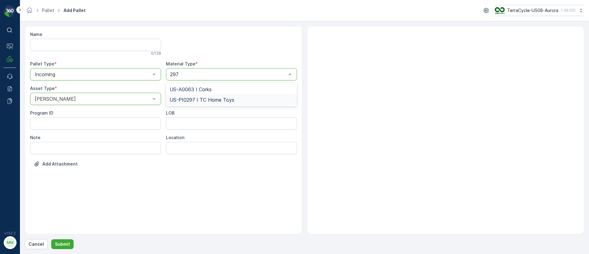
click at [192, 101] on span "US-PI0297 I TC Home Toys" at bounding box center [202, 100] width 65 height 6
click at [59, 244] on p "Submit" at bounding box center [62, 244] width 15 height 6
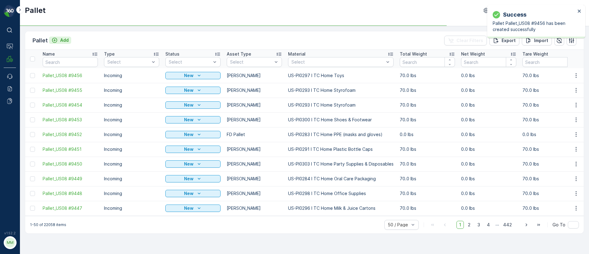
click at [63, 36] on div "Pallet Add" at bounding box center [52, 40] width 39 height 9
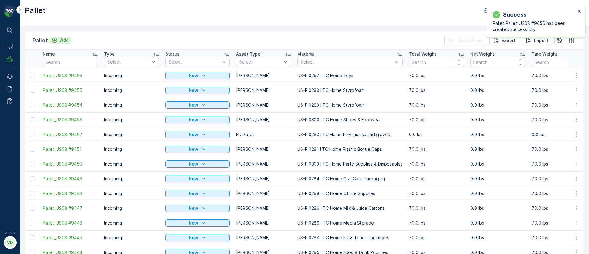
click at [66, 43] on p "Add" at bounding box center [64, 40] width 9 height 6
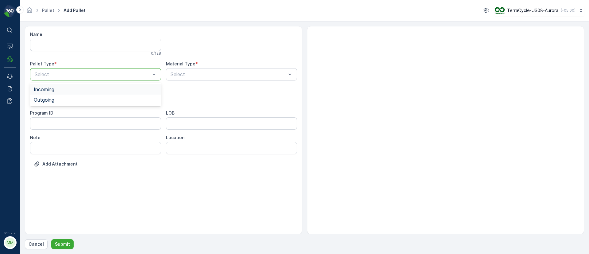
click at [49, 88] on span "Incoming" at bounding box center [44, 90] width 21 height 6
click at [50, 115] on span "[PERSON_NAME]" at bounding box center [54, 114] width 41 height 6
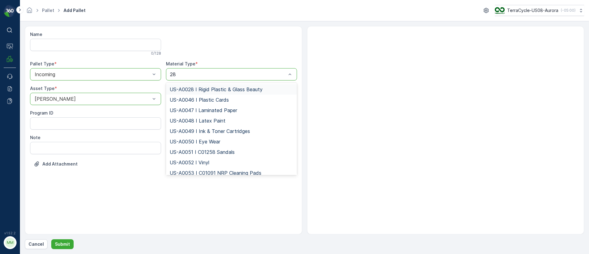
type input "282"
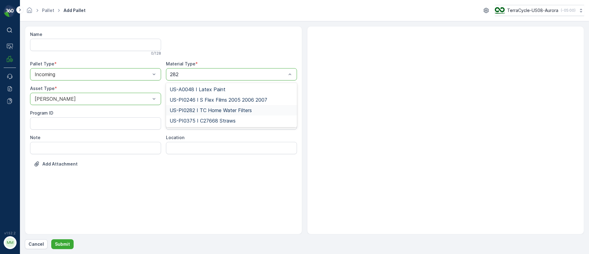
click at [196, 112] on span "US-PI0282 I TC Home Water Filters" at bounding box center [211, 110] width 82 height 6
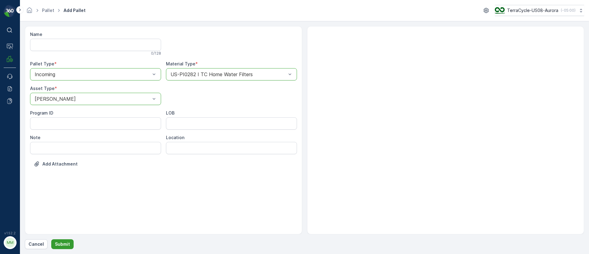
click at [65, 247] on button "Submit" at bounding box center [62, 244] width 22 height 10
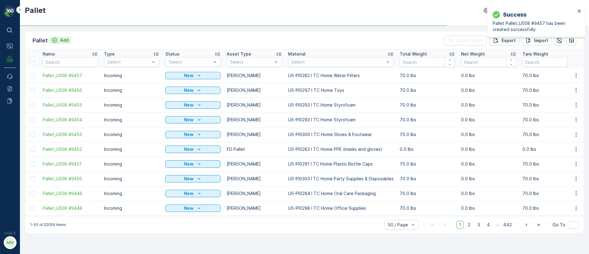
click at [68, 38] on button "Add" at bounding box center [60, 40] width 22 height 7
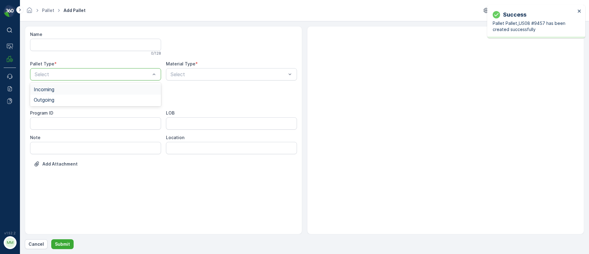
click at [46, 88] on span "Incoming" at bounding box center [44, 90] width 21 height 6
click at [52, 116] on div "[PERSON_NAME]" at bounding box center [96, 114] width 124 height 6
click at [215, 65] on div "Material Type *" at bounding box center [231, 64] width 131 height 6
click at [215, 70] on div "Select" at bounding box center [231, 74] width 131 height 12
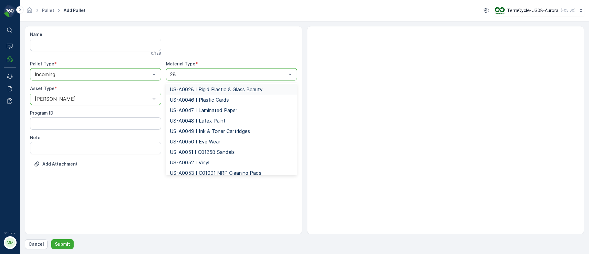
type input "287"
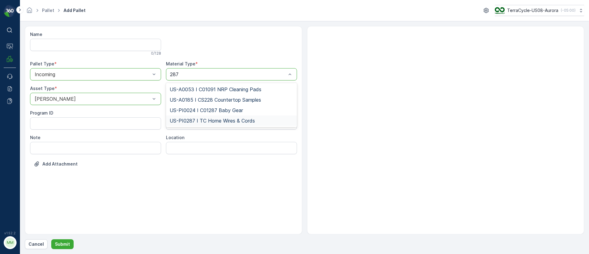
click at [208, 121] on span "US-PI0287 I TC Home Wires & Cords" at bounding box center [212, 121] width 85 height 6
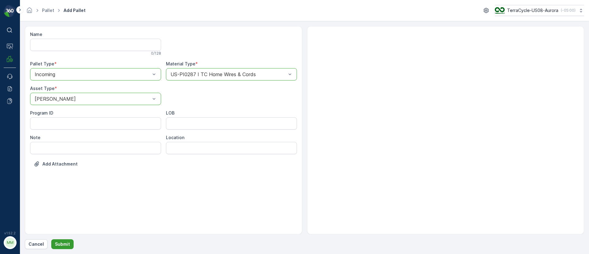
click at [65, 244] on p "Submit" at bounding box center [62, 244] width 15 height 6
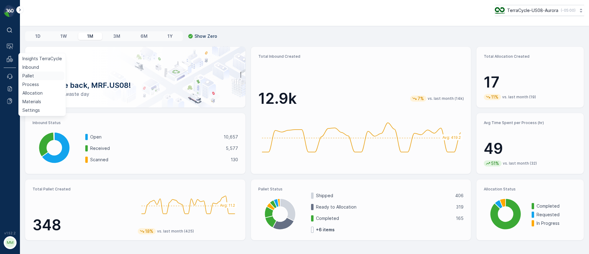
click at [30, 73] on p "Pallet" at bounding box center [28, 76] width 12 height 6
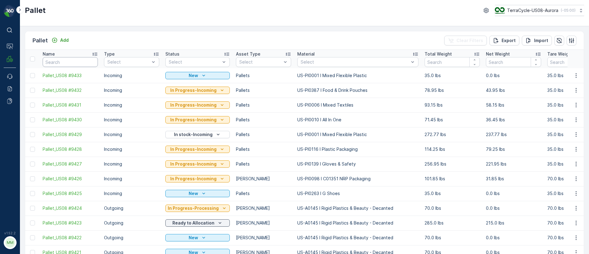
click at [57, 62] on input "text" at bounding box center [70, 62] width 55 height 10
type input "tc5420"
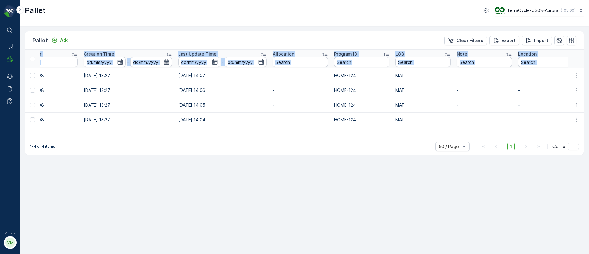
scroll to position [0, 538]
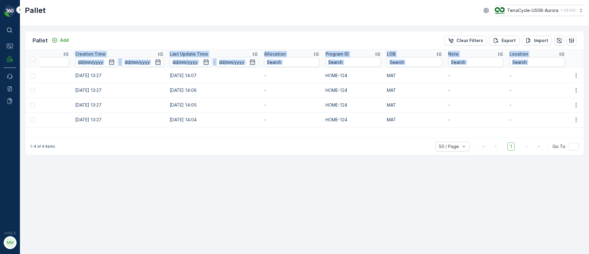
drag, startPoint x: 38, startPoint y: 72, endPoint x: 594, endPoint y: 120, distance: 558.1
click at [589, 120] on html "⌘B Operations MRF Events Reports Documents v 1.52.2 MM MRF.US08 Pallet TerraCyc…" at bounding box center [294, 127] width 589 height 254
copy table "Name Type Select Status Select Asset Type Select Material Select Total Weight N…"
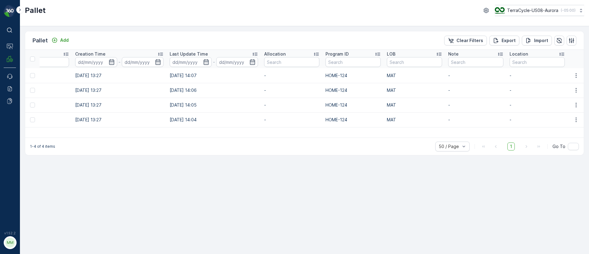
click at [272, 138] on div "1-4 of 4 items 50 / Page 1 Go To" at bounding box center [304, 146] width 559 height 17
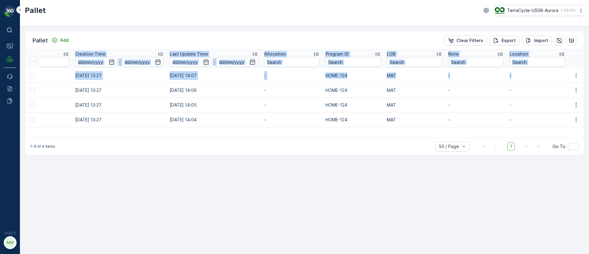
drag, startPoint x: 503, startPoint y: 87, endPoint x: 643, endPoint y: 84, distance: 139.7
click at [589, 84] on html "⌘B Operations MRF Events Reports Documents v 1.52.2 MM MRF.US08 Pallet TerraCyc…" at bounding box center [294, 127] width 589 height 254
click at [373, 103] on p "HOME-124" at bounding box center [353, 105] width 55 height 6
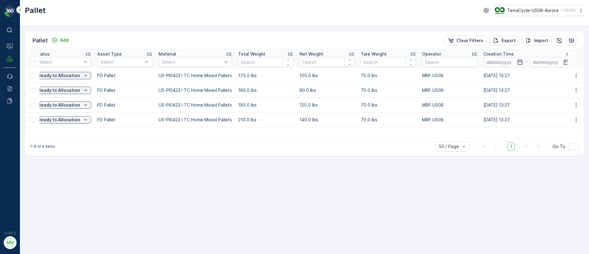
scroll to position [0, 0]
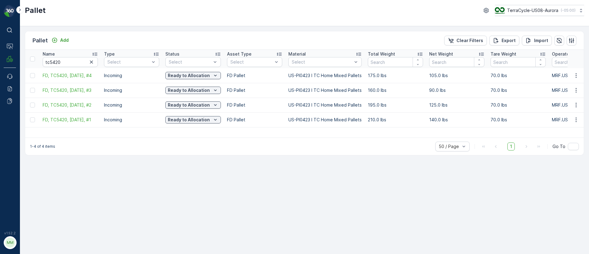
drag, startPoint x: 208, startPoint y: 85, endPoint x: 0, endPoint y: 94, distance: 208.0
click at [0, 94] on div "⌘B Operations MRF Events Reports Documents v 1.52.2 MM MRF.US08 Pallet TerraCyc…" at bounding box center [294, 127] width 589 height 254
click at [115, 212] on div "Pallet Add Clear Filters Export Import Name tc5420 Type Select Status Select As…" at bounding box center [304, 140] width 569 height 228
